Goal: Information Seeking & Learning: Learn about a topic

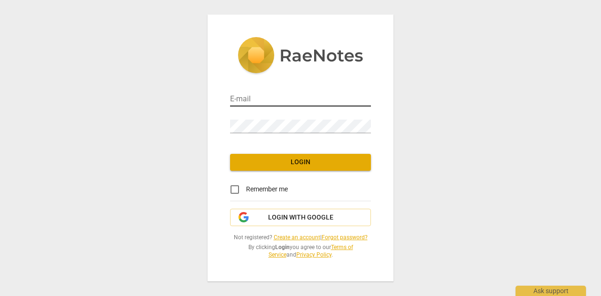
click at [251, 104] on input "email" at bounding box center [300, 100] width 141 height 14
type input "[EMAIL_ADDRESS][DOMAIN_NAME]"
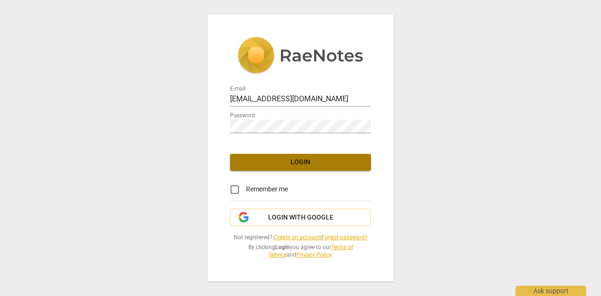
click at [300, 164] on span "Login" at bounding box center [300, 162] width 126 height 9
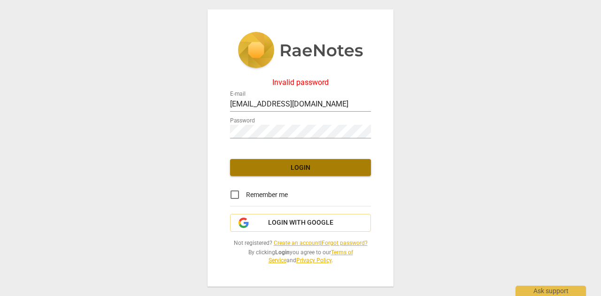
click at [297, 170] on span "Login" at bounding box center [300, 167] width 126 height 9
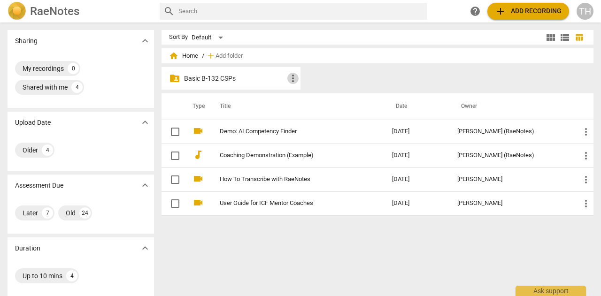
click at [293, 77] on span "more_vert" at bounding box center [292, 78] width 11 height 11
click at [242, 82] on div at bounding box center [300, 148] width 601 height 296
click at [225, 77] on p "Basic B-132 CSPs" at bounding box center [235, 79] width 103 height 10
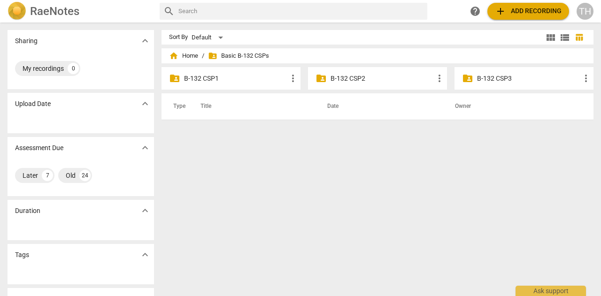
click at [352, 74] on p "B-132 CSP2" at bounding box center [381, 79] width 103 height 10
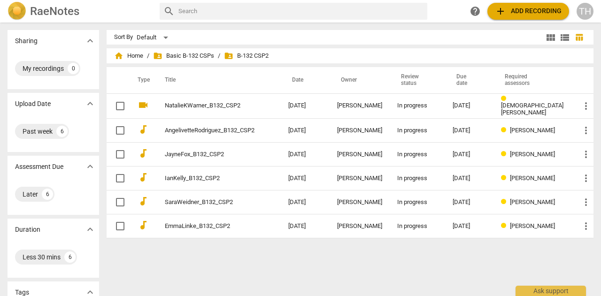
click at [505, 11] on span "add" at bounding box center [499, 11] width 11 height 11
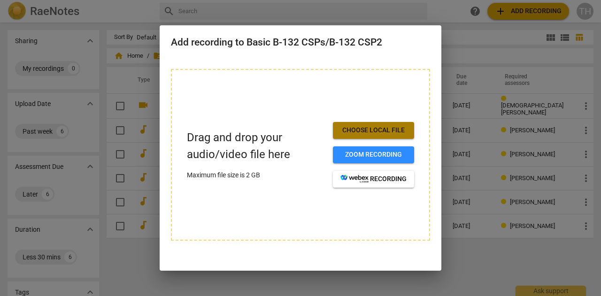
click at [357, 131] on span "Choose local file" at bounding box center [373, 130] width 66 height 9
click at [366, 127] on span "Choose local file" at bounding box center [373, 130] width 66 height 9
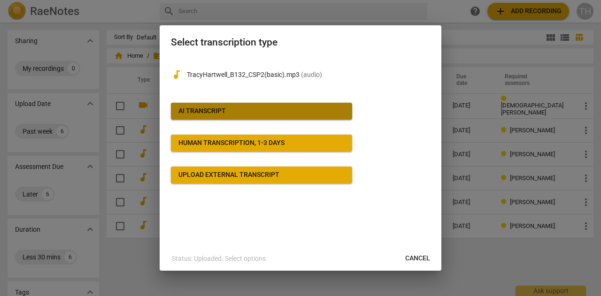
click at [204, 109] on div "AI Transcript" at bounding box center [201, 110] width 47 height 9
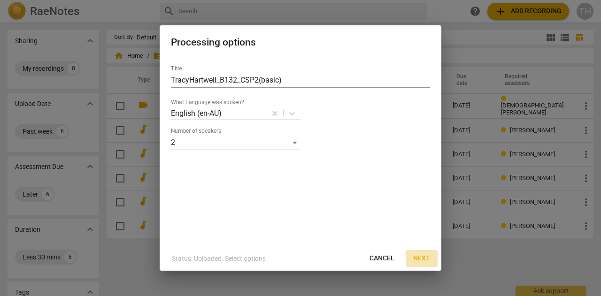
click at [424, 260] on span "Next" at bounding box center [421, 258] width 17 height 9
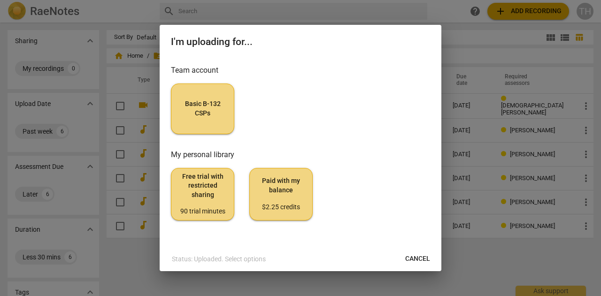
click at [205, 106] on span "Basic B-132 CSPs" at bounding box center [202, 108] width 47 height 18
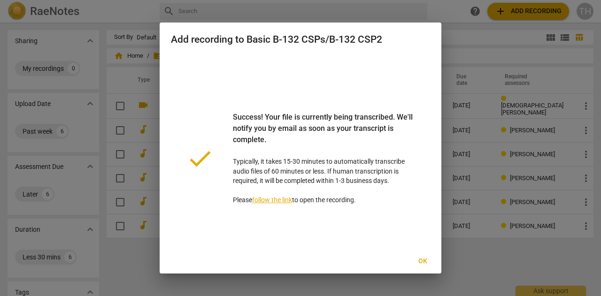
click at [422, 260] on span "Ok" at bounding box center [422, 261] width 15 height 9
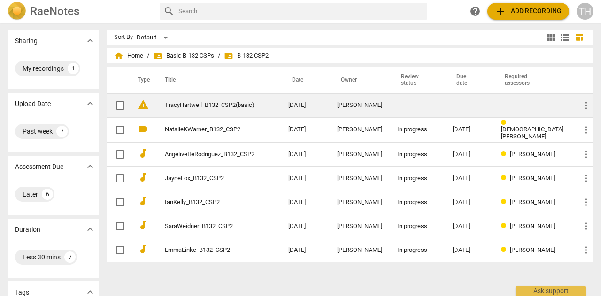
click at [205, 106] on link "TracyHartwell_B132_CSP2(basic)" at bounding box center [210, 105] width 90 height 7
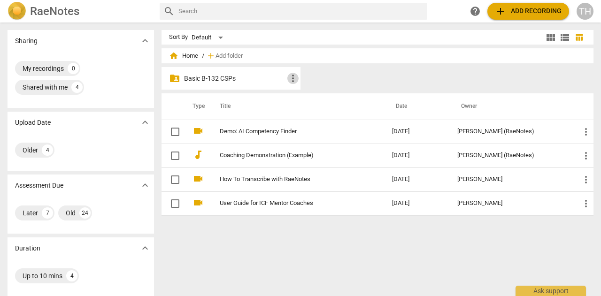
click at [287, 74] on span "more_vert" at bounding box center [292, 78] width 11 height 11
click at [253, 76] on div at bounding box center [300, 148] width 601 height 296
click at [216, 79] on p "Basic B-132 CSPs" at bounding box center [235, 79] width 103 height 10
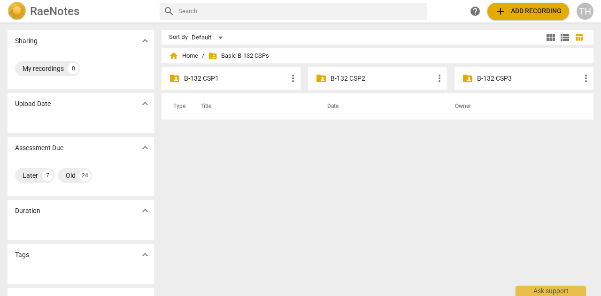
click at [344, 77] on p "B-132 CSP2" at bounding box center [381, 79] width 103 height 10
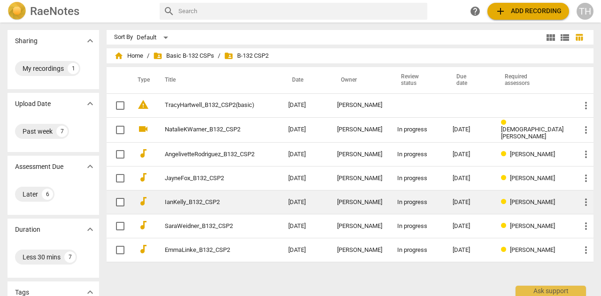
click at [204, 200] on link "IanKelly_B132_CSP2" at bounding box center [210, 202] width 90 height 7
click at [204, 0] on html "RaeNotes search help add Add recording TH Sharing expand_more My recordings 1 U…" at bounding box center [300, 0] width 601 height 0
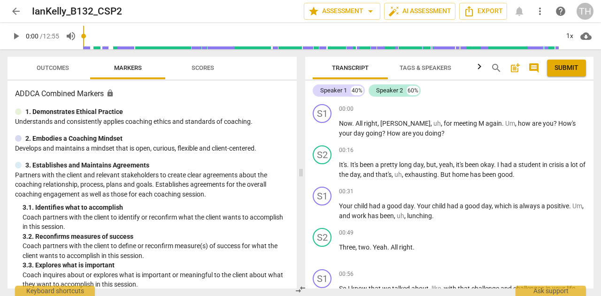
click at [15, 36] on span "play_arrow" at bounding box center [15, 35] width 11 height 11
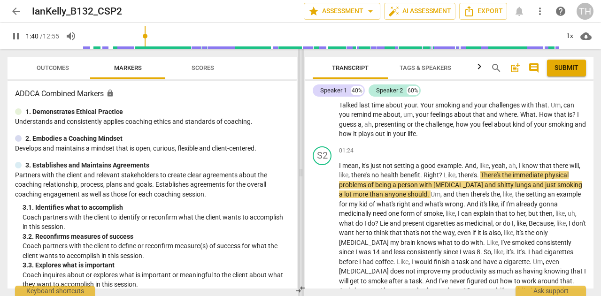
click at [299, 59] on span at bounding box center [301, 172] width 6 height 247
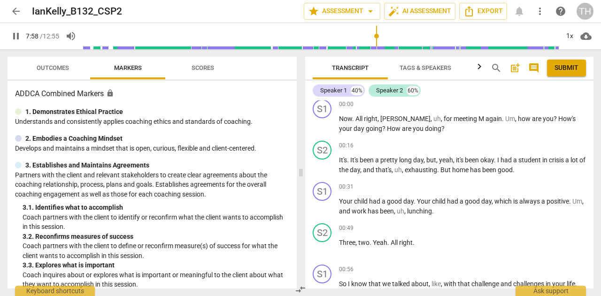
scroll to position [0, 0]
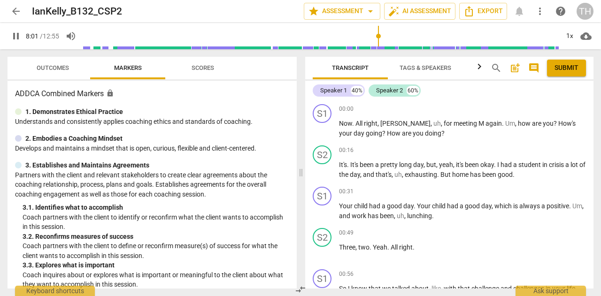
click at [14, 36] on span "pause" at bounding box center [15, 35] width 11 height 11
type input "481"
click at [17, 10] on span "arrow_back" at bounding box center [15, 11] width 11 height 11
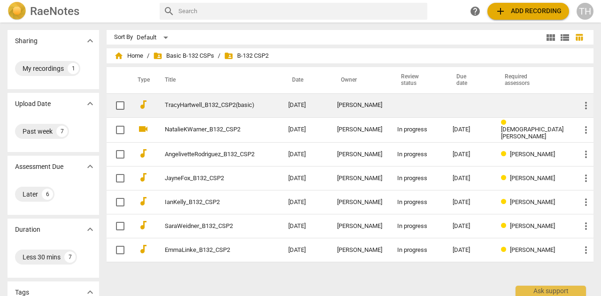
click at [209, 102] on link "TracyHartwell_B132_CSP2(basic)" at bounding box center [210, 105] width 90 height 7
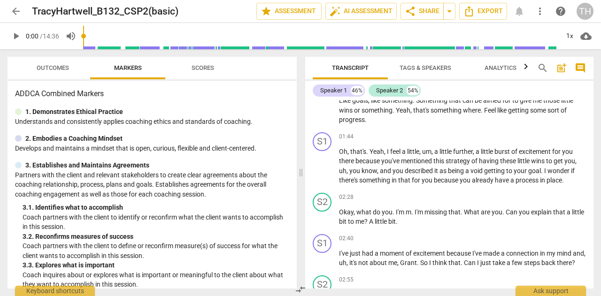
scroll to position [188, 0]
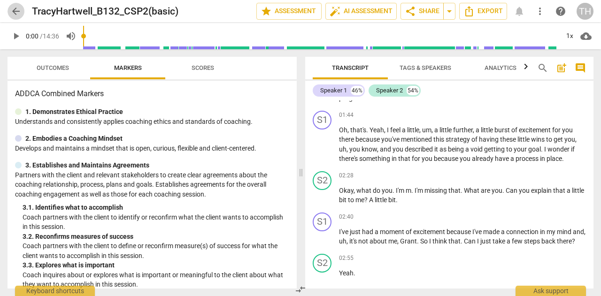
click at [20, 11] on span "arrow_back" at bounding box center [15, 11] width 11 height 11
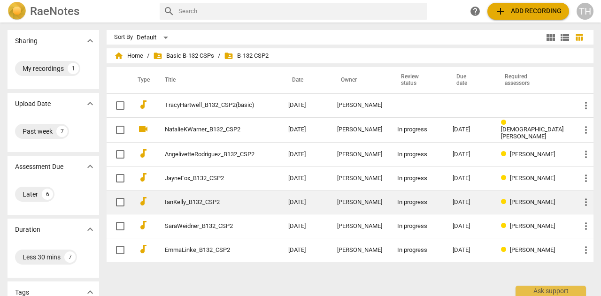
click at [195, 203] on link "IanKelly_B132_CSP2" at bounding box center [210, 202] width 90 height 7
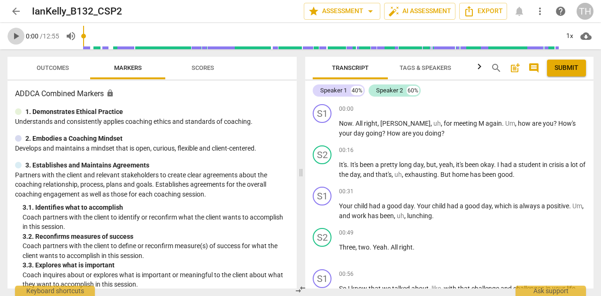
click at [15, 39] on span "play_arrow" at bounding box center [15, 35] width 11 height 11
click at [17, 37] on span "pause" at bounding box center [15, 35] width 11 height 11
type input "5"
click at [15, 10] on span "arrow_back" at bounding box center [15, 11] width 11 height 11
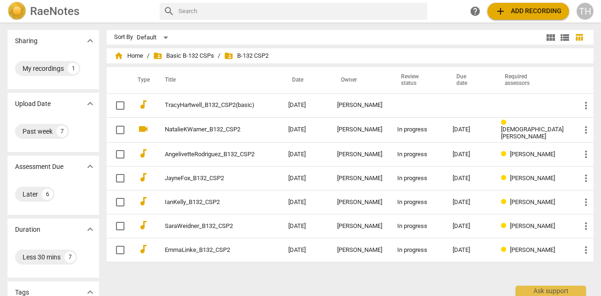
click at [580, 10] on div "TH" at bounding box center [584, 11] width 17 height 17
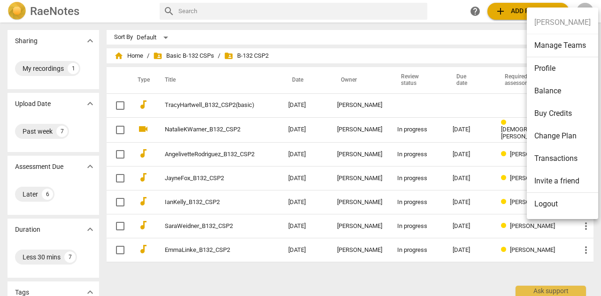
click at [545, 206] on li "Logout" at bounding box center [561, 204] width 71 height 23
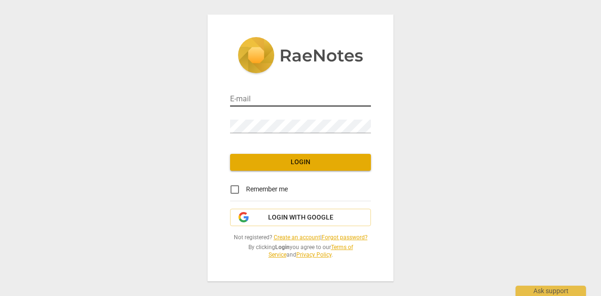
click at [243, 93] on div "E-mail" at bounding box center [300, 95] width 141 height 21
click at [246, 103] on input "email" at bounding box center [300, 100] width 141 height 14
type input "[EMAIL_ADDRESS][DOMAIN_NAME]"
click at [297, 164] on span "Login" at bounding box center [300, 162] width 126 height 9
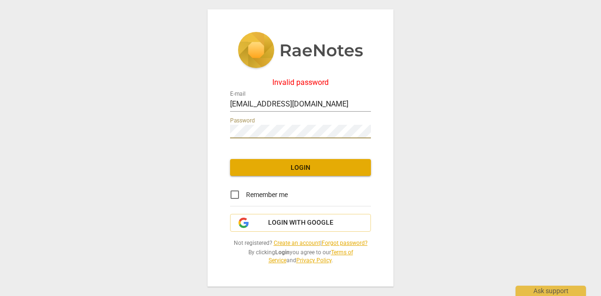
click at [220, 134] on div "Invalid password E-mail [EMAIL_ADDRESS][DOMAIN_NAME] Password Login Remember me…" at bounding box center [300, 148] width 186 height 278
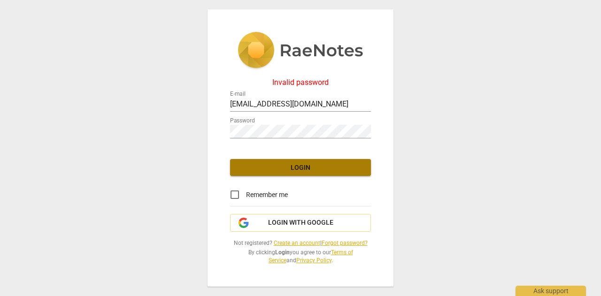
click at [307, 161] on button "Login" at bounding box center [300, 167] width 141 height 17
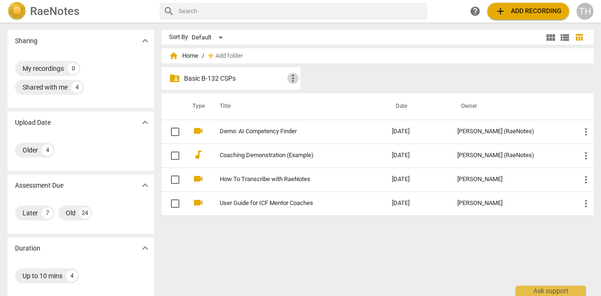
click at [291, 82] on span "more_vert" at bounding box center [292, 78] width 11 height 11
click at [251, 82] on div at bounding box center [300, 148] width 601 height 296
click at [210, 79] on p "Basic B-132 CSPs" at bounding box center [235, 79] width 103 height 10
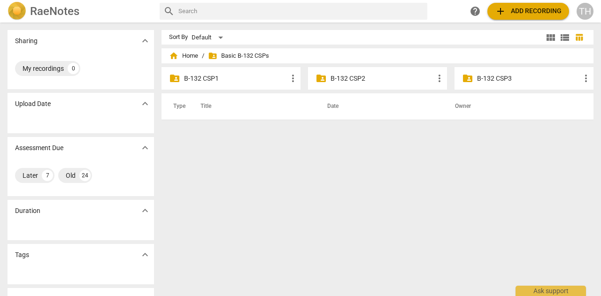
click at [344, 76] on p "B-132 CSP2" at bounding box center [381, 79] width 103 height 10
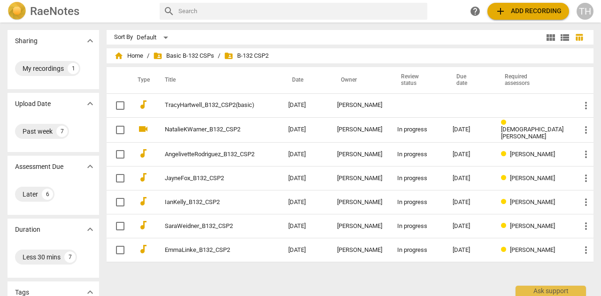
click at [224, 105] on link "TracyHartwell_B132_CSP2(basic)" at bounding box center [210, 105] width 90 height 7
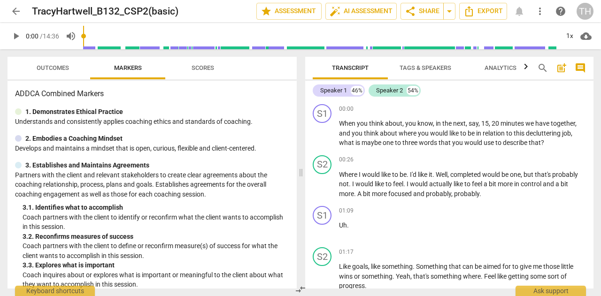
click at [12, 40] on span "play_arrow" at bounding box center [15, 35] width 11 height 11
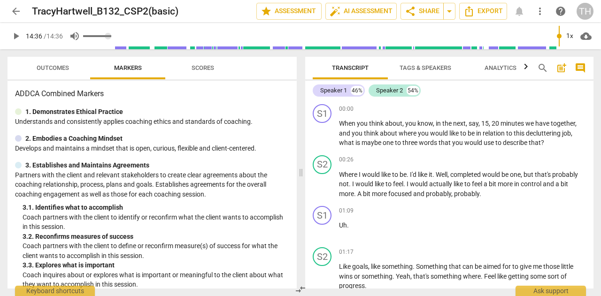
drag, startPoint x: 559, startPoint y: 38, endPoint x: 71, endPoint y: 29, distance: 488.5
click at [76, 30] on div "play_arrow 14:36 / 14:36 volume_up 1x cloud_download" at bounding box center [301, 36] width 586 height 26
click at [89, 35] on input "range" at bounding box center [322, 36] width 471 height 30
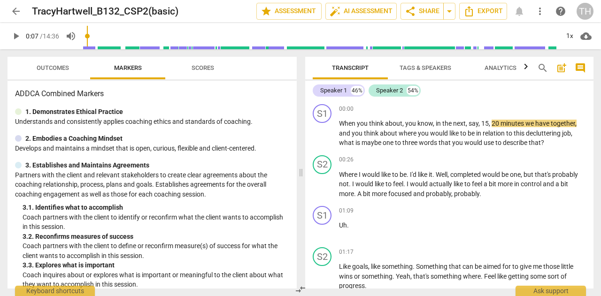
click at [84, 35] on div "play_arrow 0:07 / 14:36 volume_up 1x cloud_download" at bounding box center [301, 36] width 586 height 26
click at [84, 41] on input "range" at bounding box center [320, 36] width 475 height 30
click at [18, 37] on span "play_arrow" at bounding box center [15, 35] width 11 height 11
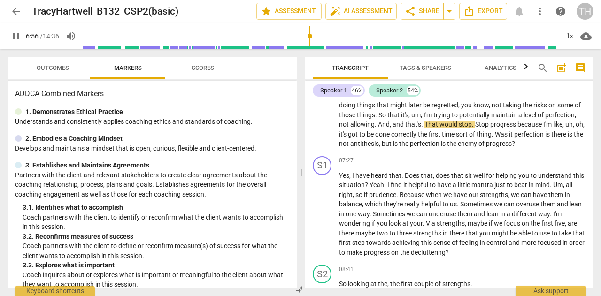
scroll to position [1019, 0]
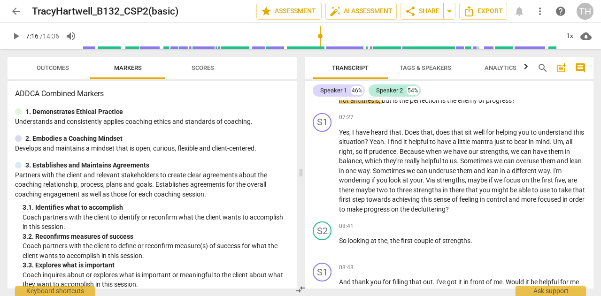
click at [19, 37] on span "play_arrow" at bounding box center [15, 35] width 11 height 11
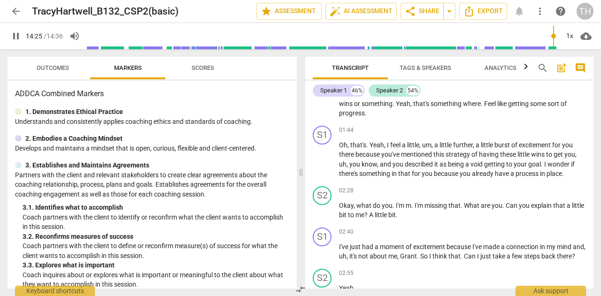
scroll to position [0, 0]
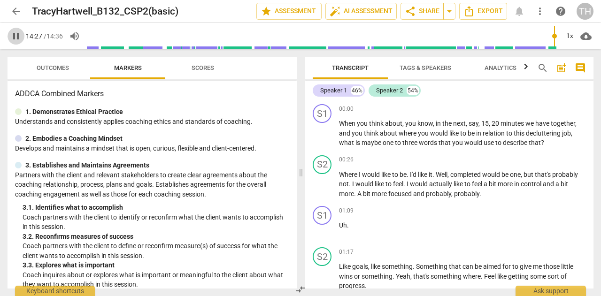
click at [15, 35] on span "pause" at bounding box center [15, 35] width 11 height 11
click at [420, 195] on span "and" at bounding box center [419, 194] width 13 height 8
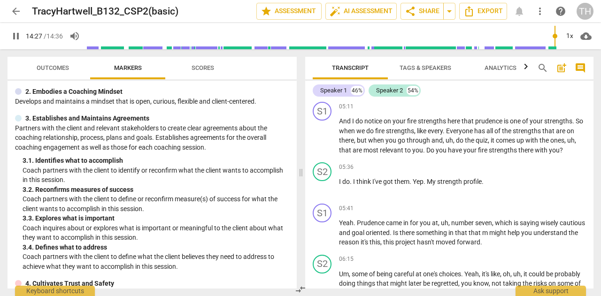
scroll to position [1731, 0]
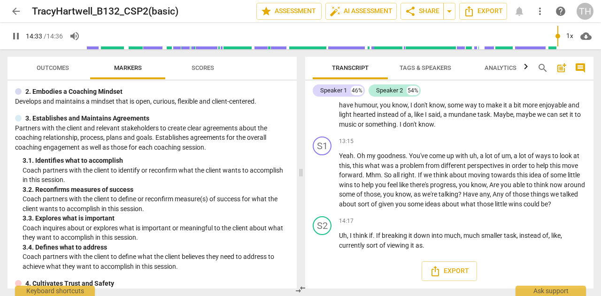
click at [15, 38] on span "pause" at bounding box center [15, 35] width 11 height 11
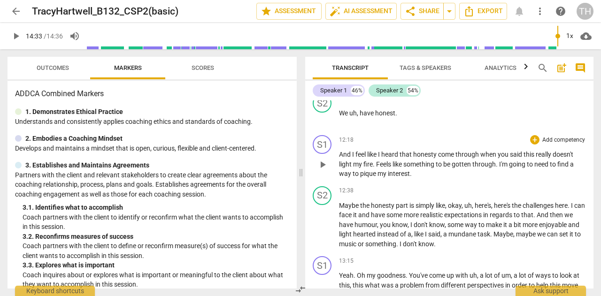
scroll to position [1590, 0]
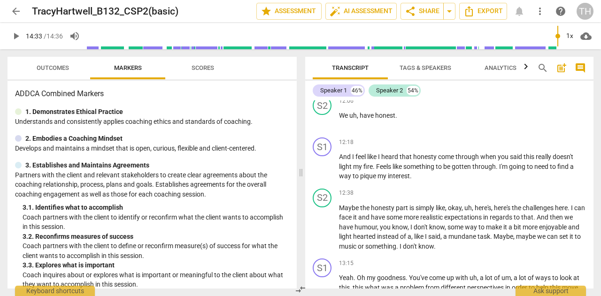
click at [278, 76] on div "Outcomes Markers Scores" at bounding box center [152, 68] width 274 height 23
type input "874"
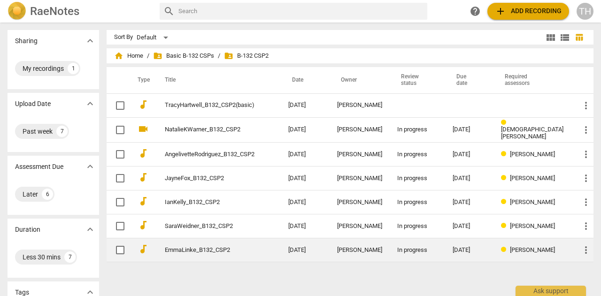
click at [220, 247] on link "EmmaLinke_B132_CSP2" at bounding box center [210, 250] width 90 height 7
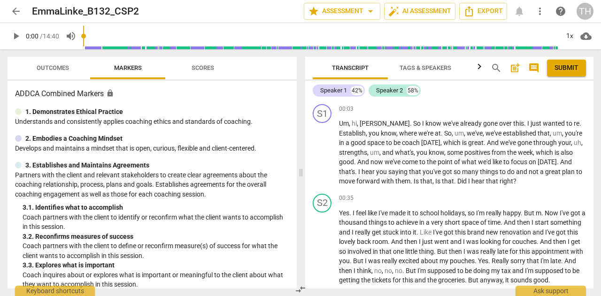
click at [15, 14] on span "arrow_back" at bounding box center [15, 11] width 11 height 11
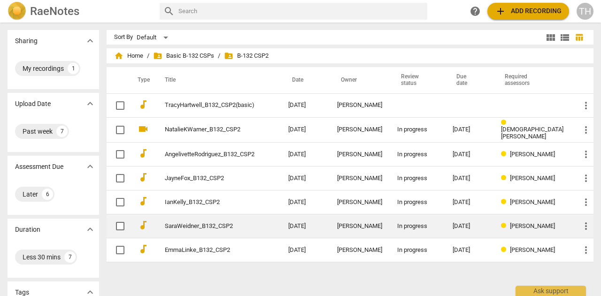
click at [181, 227] on link "SaraWeidner_B132_CSP2" at bounding box center [210, 226] width 90 height 7
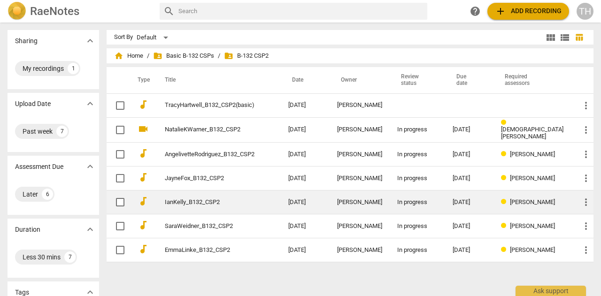
click at [200, 199] on link "IanKelly_B132_CSP2" at bounding box center [210, 202] width 90 height 7
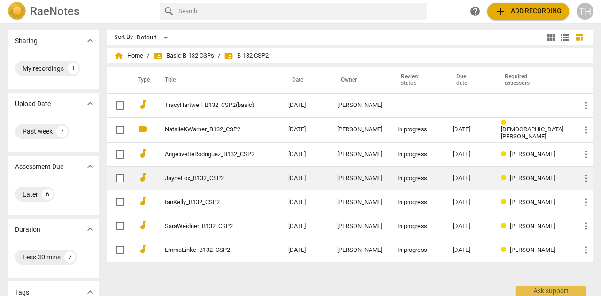
click at [204, 175] on link "JayneFox_B132_CSP2" at bounding box center [210, 178] width 90 height 7
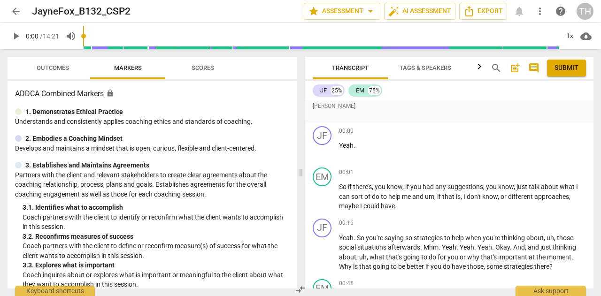
scroll to position [235, 0]
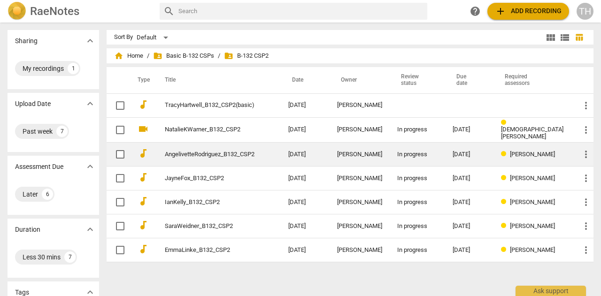
click at [221, 151] on link "AngelivetteRodriguez_B132_CSP2" at bounding box center [210, 154] width 90 height 7
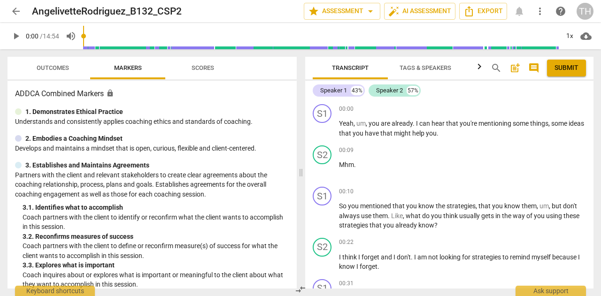
click at [21, 13] on span "arrow_back" at bounding box center [15, 11] width 11 height 11
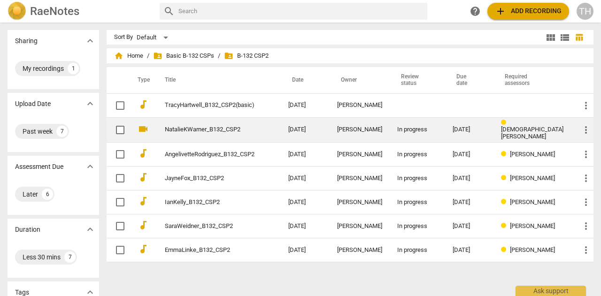
click at [210, 135] on td "NatalieKWarner_B132_CSP2" at bounding box center [216, 129] width 127 height 25
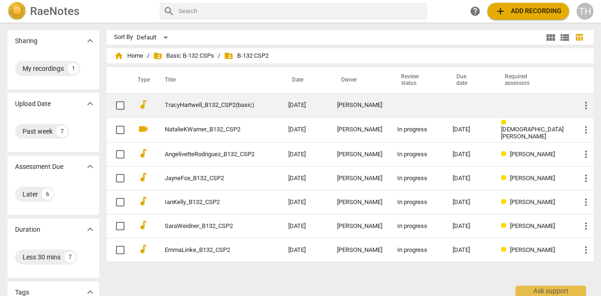
click at [197, 107] on link "TracyHartwell_B132_CSP2(basic)" at bounding box center [210, 105] width 90 height 7
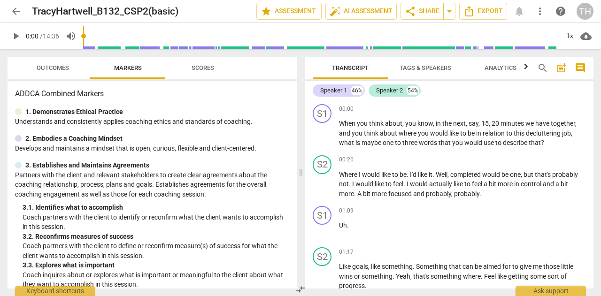
click at [581, 13] on div "TH" at bounding box center [584, 11] width 17 height 17
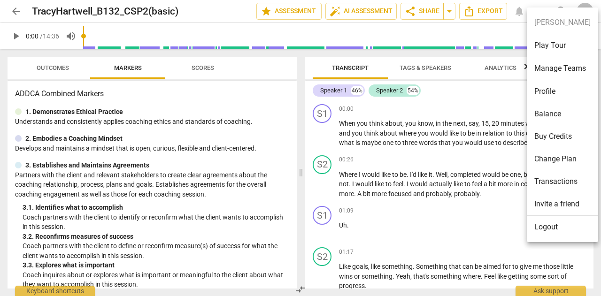
click at [542, 231] on li "Logout" at bounding box center [561, 227] width 71 height 23
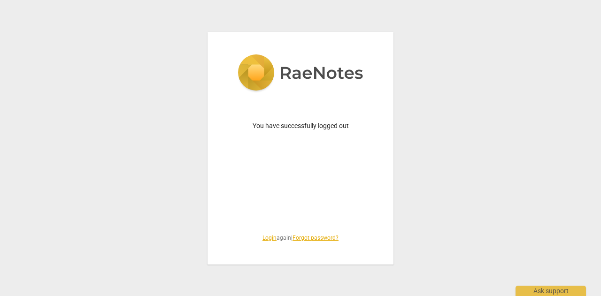
click at [266, 238] on link "Login" at bounding box center [269, 238] width 14 height 7
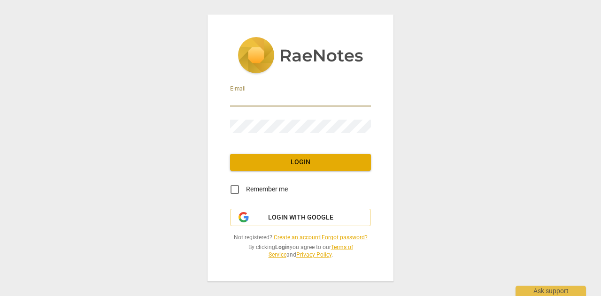
click at [284, 105] on input "email" at bounding box center [300, 100] width 141 height 14
type input "[EMAIL_ADDRESS][DOMAIN_NAME]"
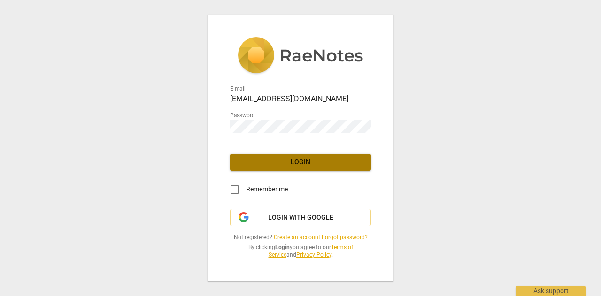
click at [305, 156] on button "Login" at bounding box center [300, 162] width 141 height 17
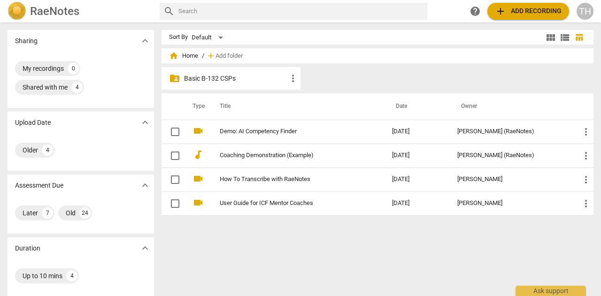
click at [247, 83] on p "Basic B-132 CSPs" at bounding box center [235, 79] width 103 height 10
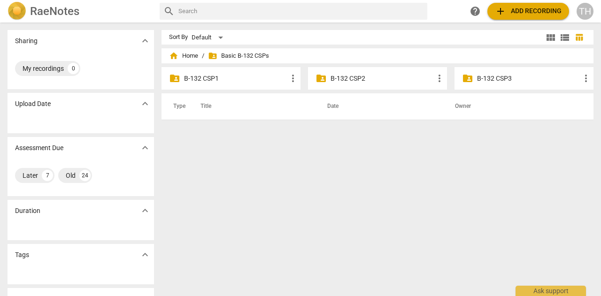
click at [211, 81] on p "B-132 CSP1" at bounding box center [235, 79] width 103 height 10
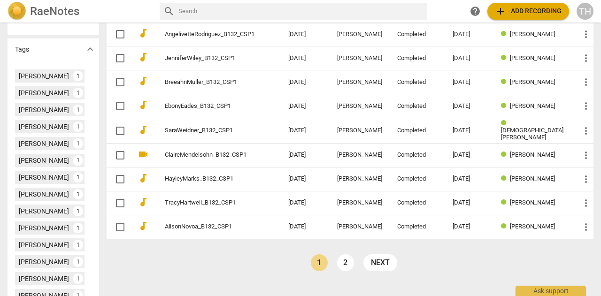
scroll to position [375, 0]
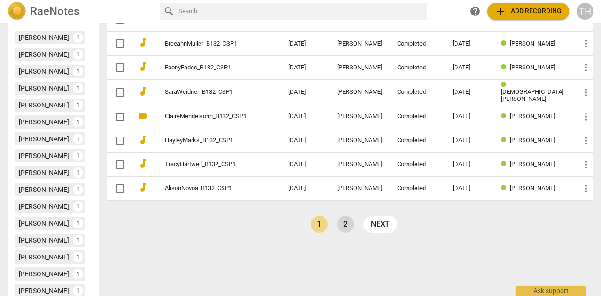
click at [348, 216] on link "2" at bounding box center [345, 224] width 17 height 17
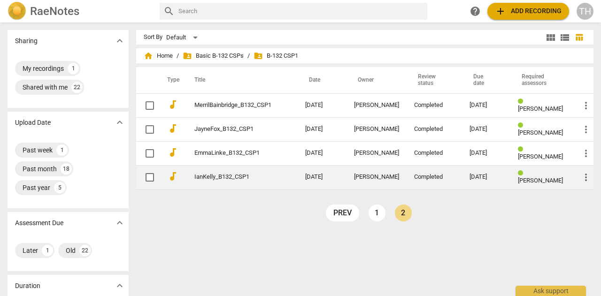
click at [229, 179] on link "IanKelly_B132_CSP1" at bounding box center [232, 177] width 77 height 7
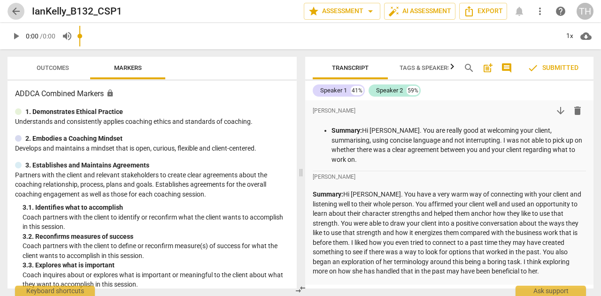
click at [19, 12] on span "arrow_back" at bounding box center [15, 11] width 11 height 11
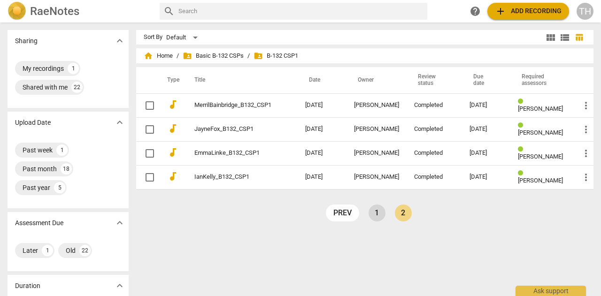
click at [375, 210] on link "1" at bounding box center [376, 213] width 17 height 17
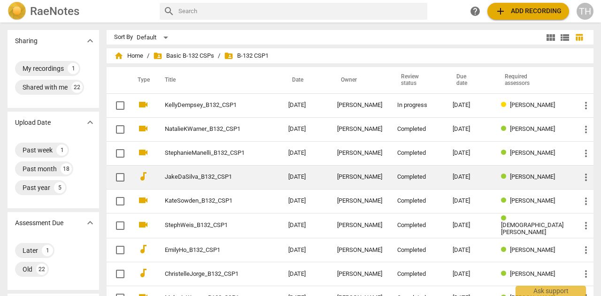
click at [226, 179] on link "JakeDaSilva_B132_CSP1" at bounding box center [210, 177] width 90 height 7
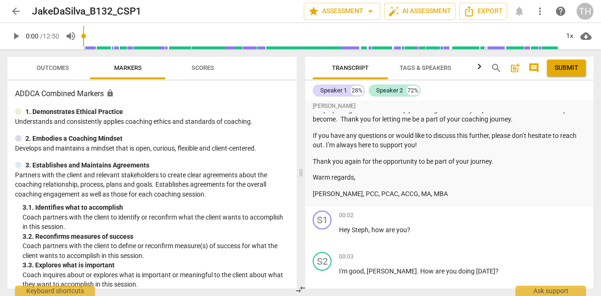
scroll to position [704, 0]
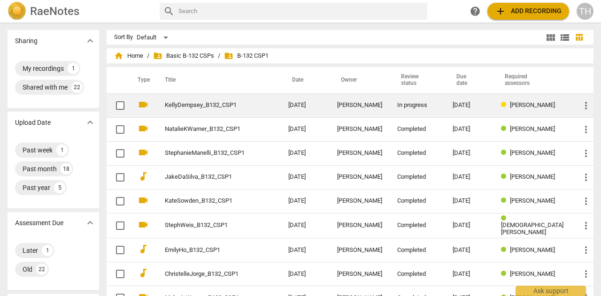
click at [239, 108] on link "KellyDempsey_B132_CSP1" at bounding box center [210, 105] width 90 height 7
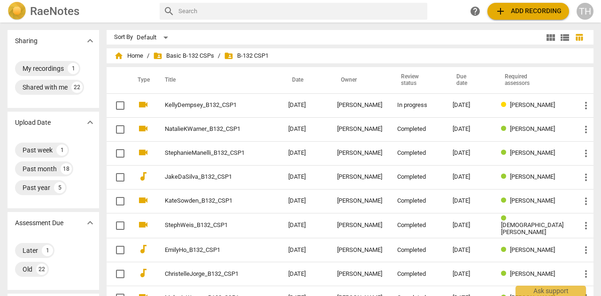
click at [584, 13] on div "TH" at bounding box center [584, 11] width 17 height 17
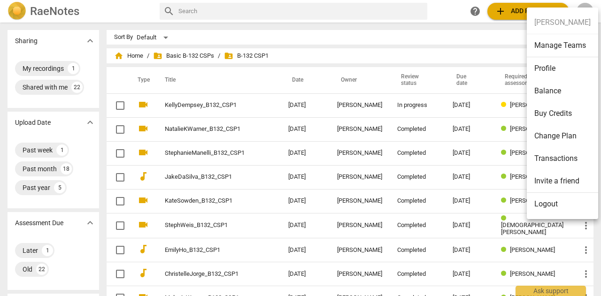
click at [540, 206] on li "Logout" at bounding box center [561, 204] width 71 height 23
